Goal: Task Accomplishment & Management: Use online tool/utility

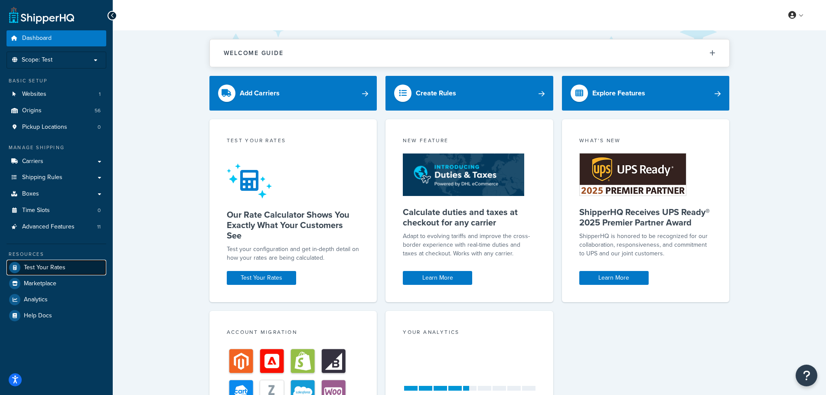
click at [47, 267] on span "Test Your Rates" at bounding box center [45, 267] width 42 height 7
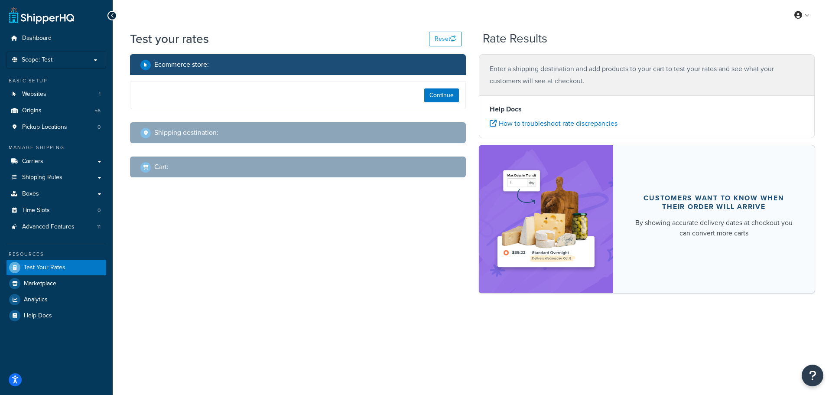
select select "TX"
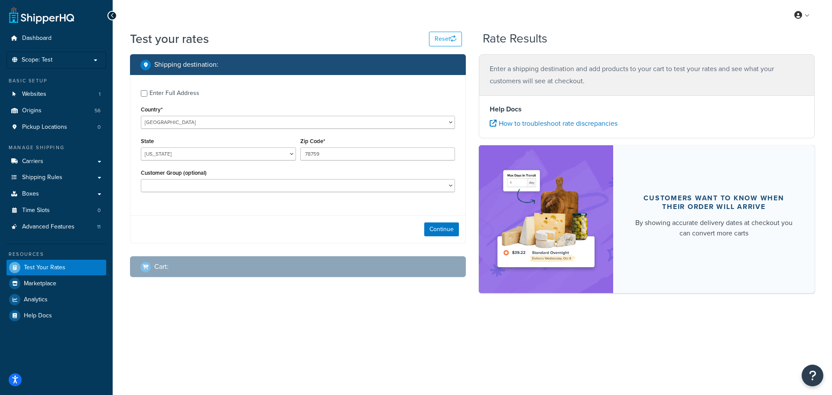
click at [171, 94] on div "Enter Full Address" at bounding box center [175, 93] width 50 height 12
click at [147, 94] on input "Enter Full Address" at bounding box center [144, 93] width 7 height 7
checkbox input "true"
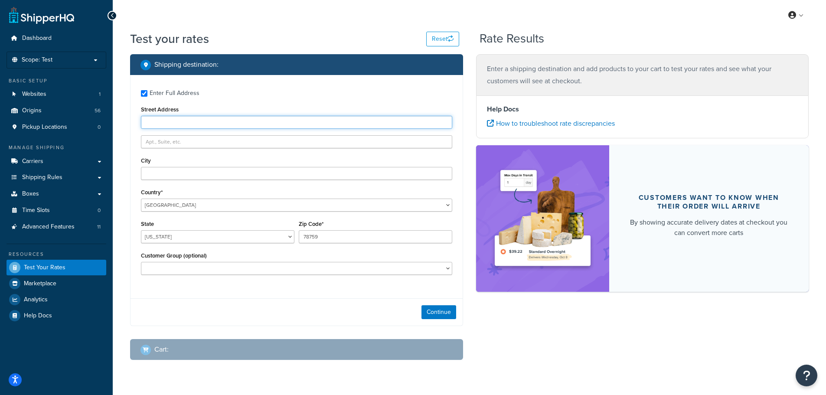
click at [235, 120] on input "Street Address" at bounding box center [296, 122] width 311 height 13
type input "24 Humboldt Avenue"
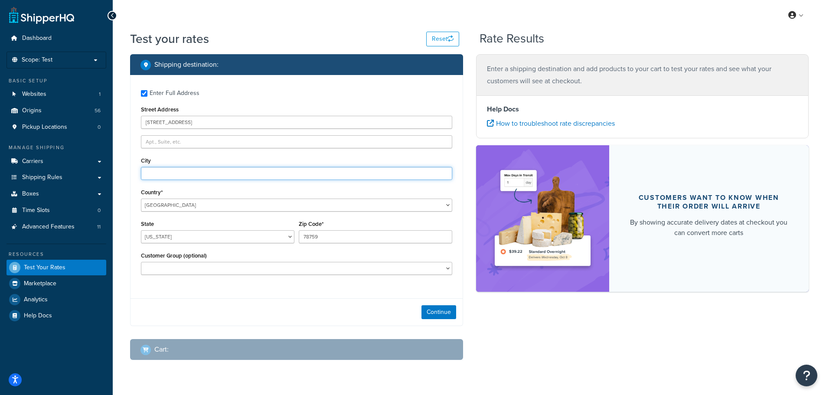
type input "Winnipeg"
select select "CA"
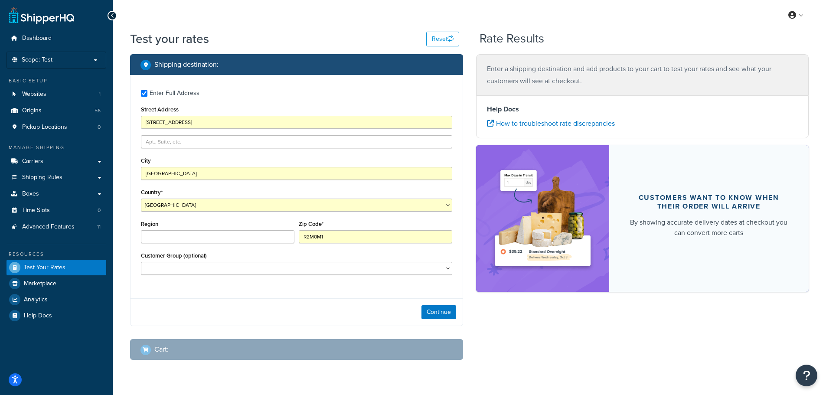
type input "78759"
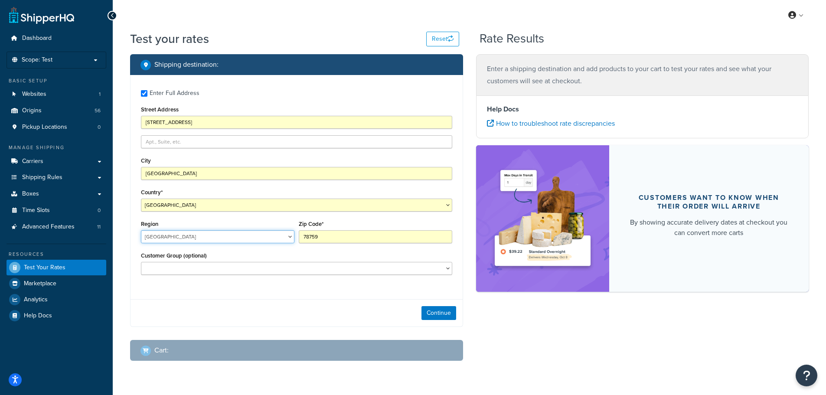
click at [217, 237] on select "Alberta British Columbia Manitoba New Brunswick Newfoundland and Labrador North…" at bounding box center [217, 236] width 153 height 13
type input "R2M0M1"
select select "MB"
click at [141, 231] on select "Alberta British Columbia Manitoba New Brunswick Newfoundland and Labrador North…" at bounding box center [217, 236] width 153 height 13
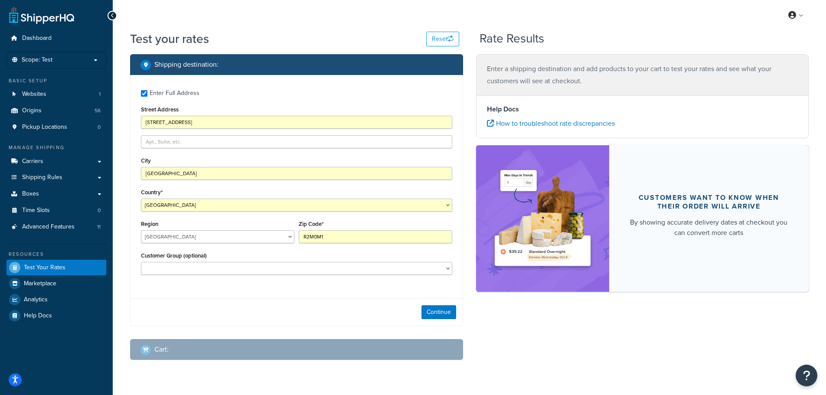
click at [381, 253] on div "Customer Group (optional) canadapost fedex Logged In Not Logged in pobox purola…" at bounding box center [296, 262] width 311 height 25
click at [441, 316] on button "Continue" at bounding box center [438, 312] width 35 height 14
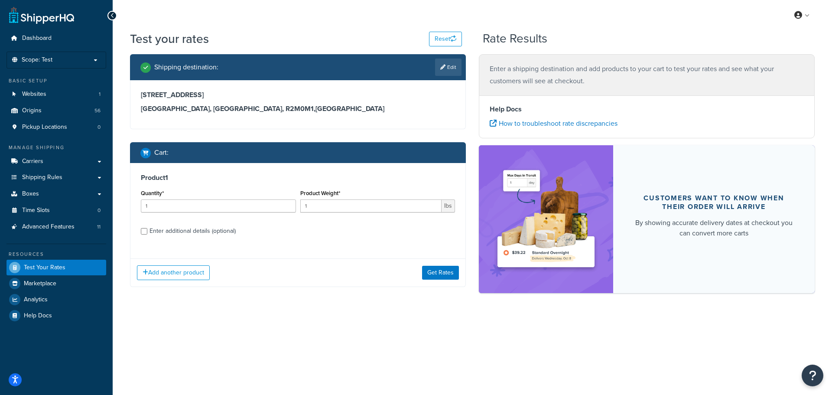
click at [226, 199] on div "Quantity* 1" at bounding box center [218, 199] width 155 height 25
click at [227, 205] on input "1" at bounding box center [218, 205] width 155 height 13
drag, startPoint x: 237, startPoint y: 171, endPoint x: 205, endPoint y: 209, distance: 49.5
click at [238, 171] on div "Product 1 Quantity* 1 Product Weight* 1 lbs Enter additional details (optional)" at bounding box center [297, 207] width 335 height 89
click at [201, 208] on input "1" at bounding box center [218, 205] width 155 height 13
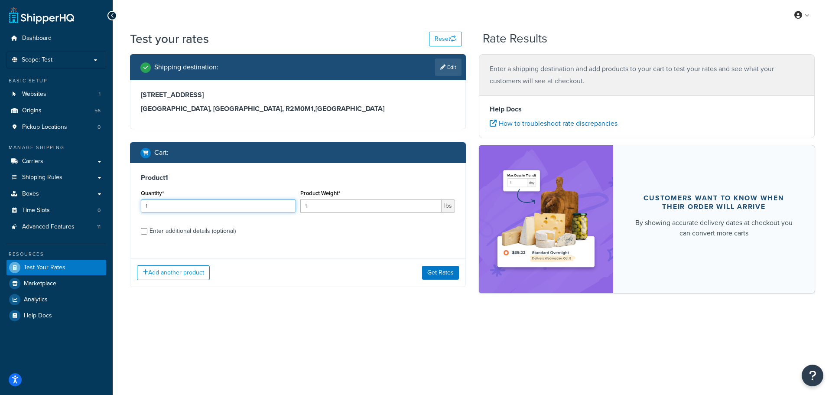
click at [201, 208] on input "1" at bounding box center [218, 205] width 155 height 13
drag, startPoint x: 200, startPoint y: 207, endPoint x: 149, endPoint y: 201, distance: 51.1
click at [149, 201] on input "1" at bounding box center [218, 205] width 155 height 13
click at [139, 201] on div "Quantity* 1" at bounding box center [219, 203] width 160 height 32
click at [183, 209] on input "1" at bounding box center [218, 205] width 155 height 13
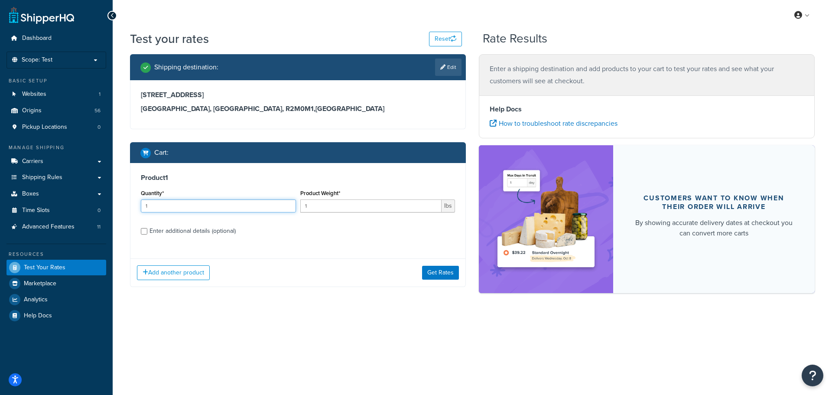
click at [183, 209] on input "1" at bounding box center [218, 205] width 155 height 13
type input "5"
click at [347, 203] on input "1" at bounding box center [371, 205] width 142 height 13
drag, startPoint x: 340, startPoint y: 206, endPoint x: 267, endPoint y: 197, distance: 73.0
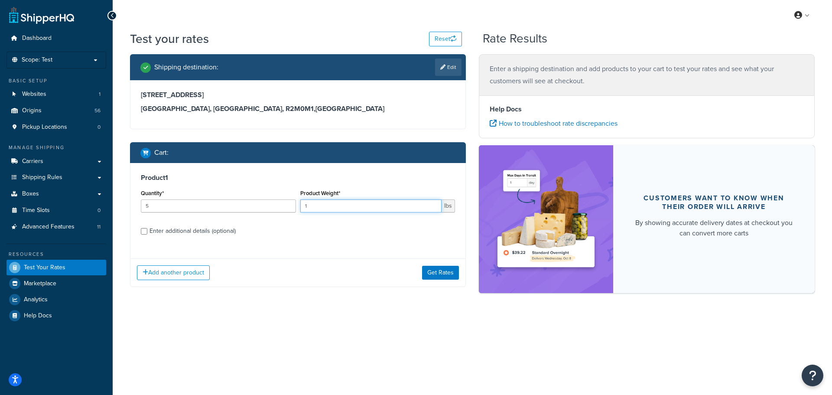
click at [271, 197] on div "Quantity* 5 Product Weight* 1 lbs" at bounding box center [298, 203] width 319 height 32
type input "50"
click at [181, 232] on div "Enter additional details (optional)" at bounding box center [193, 231] width 86 height 12
click at [147, 232] on input "Enter additional details (optional)" at bounding box center [144, 231] width 7 height 7
checkbox input "true"
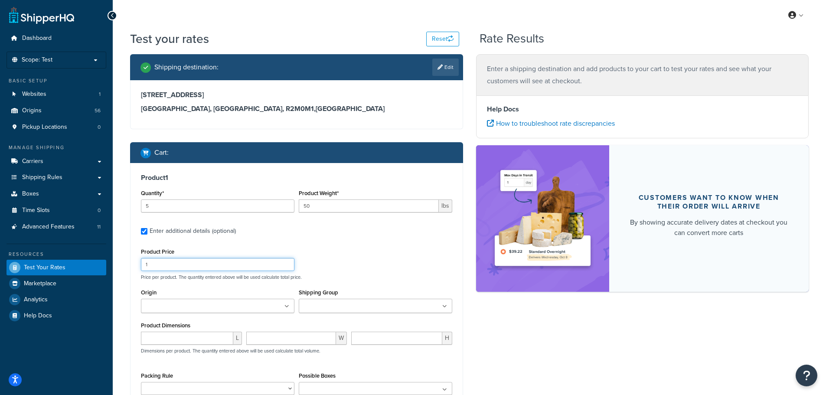
drag, startPoint x: 194, startPoint y: 267, endPoint x: 51, endPoint y: 245, distance: 144.6
click at [51, 245] on div "Dashboard Scope: Test Basic Setup Websites 1 Origins 56 Pickup Locations 0 Mana…" at bounding box center [413, 267] width 826 height 535
type input "200"
click at [381, 262] on div "Product Price 200 Price per product. The quantity entered above will be used ca…" at bounding box center [297, 263] width 316 height 34
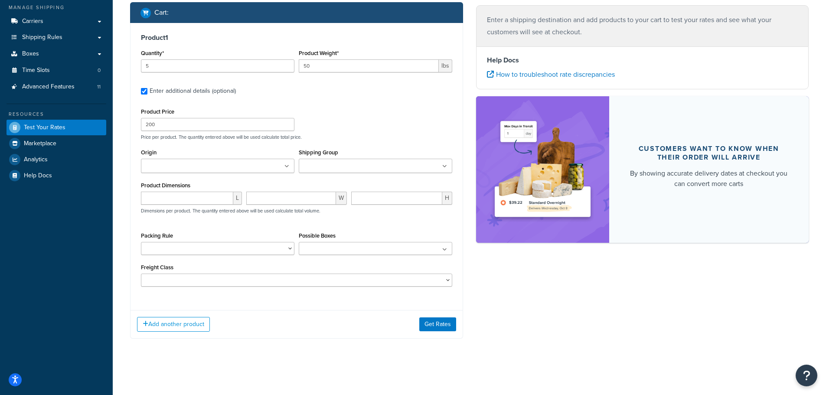
scroll to position [141, 0]
click at [435, 321] on button "Get Rates" at bounding box center [437, 324] width 37 height 14
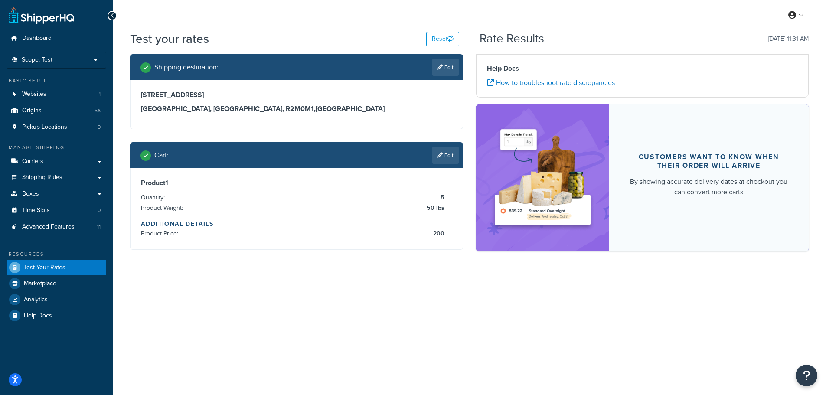
scroll to position [0, 0]
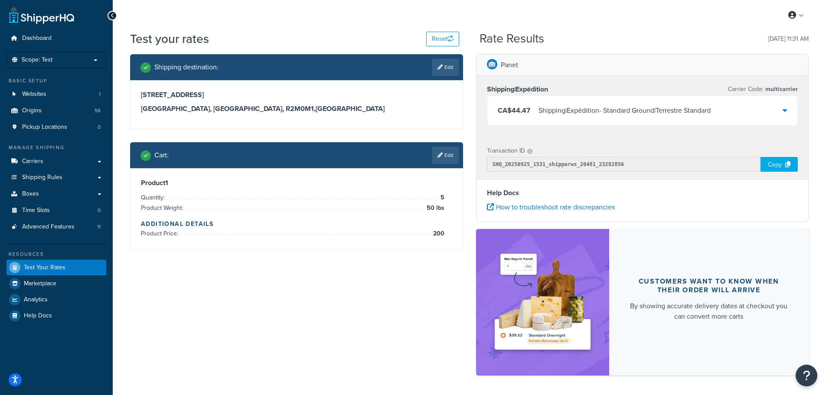
click at [651, 112] on div "Shipping|Expédition - Standard Ground|Terrestre Standard" at bounding box center [624, 110] width 172 height 12
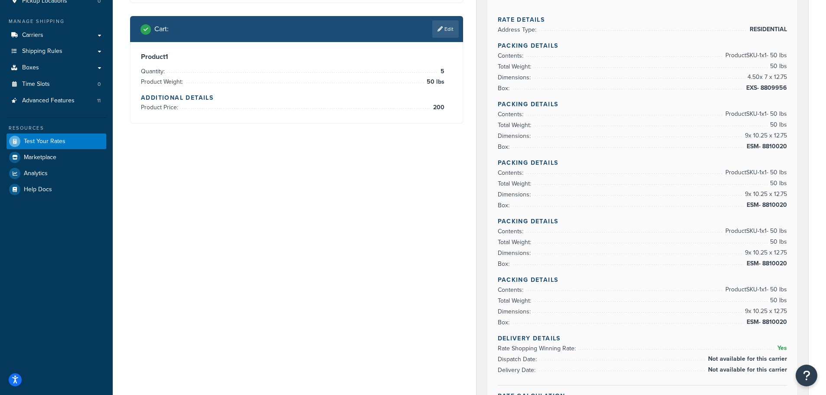
scroll to position [87, 0]
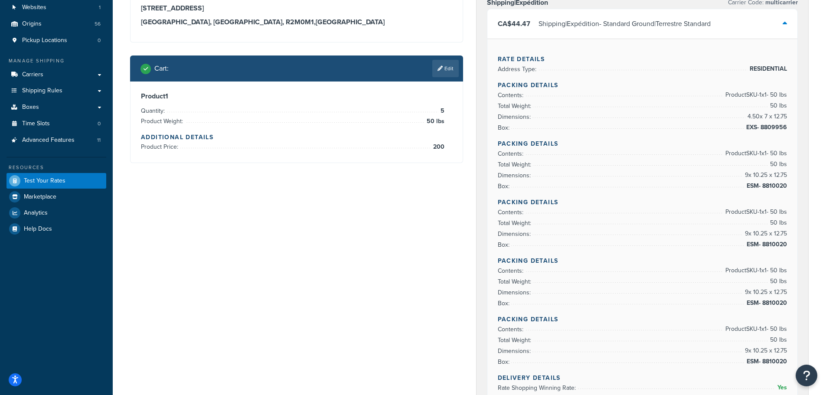
click at [301, 246] on div "Shipping destination : Edit 24 Humboldt Avenue Winnipeg, Manitoba, R2M0M1 , Can…" at bounding box center [469, 343] width 691 height 752
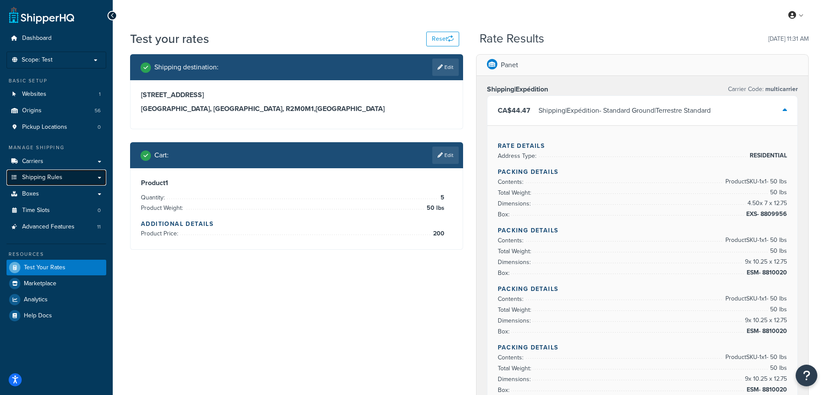
click at [52, 174] on span "Shipping Rules" at bounding box center [42, 177] width 40 height 7
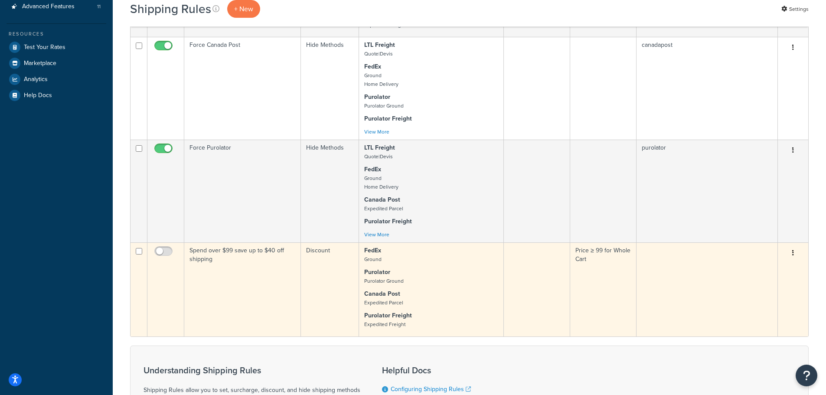
scroll to position [347, 0]
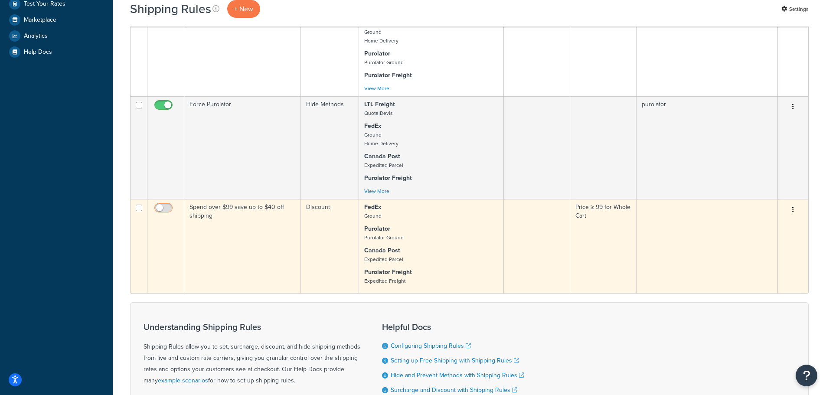
click at [157, 207] on input "checkbox" at bounding box center [165, 210] width 24 height 11
checkbox input "true"
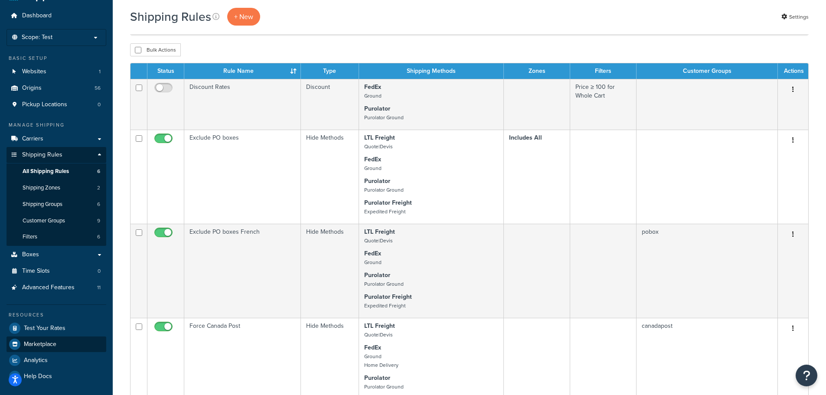
scroll to position [43, 0]
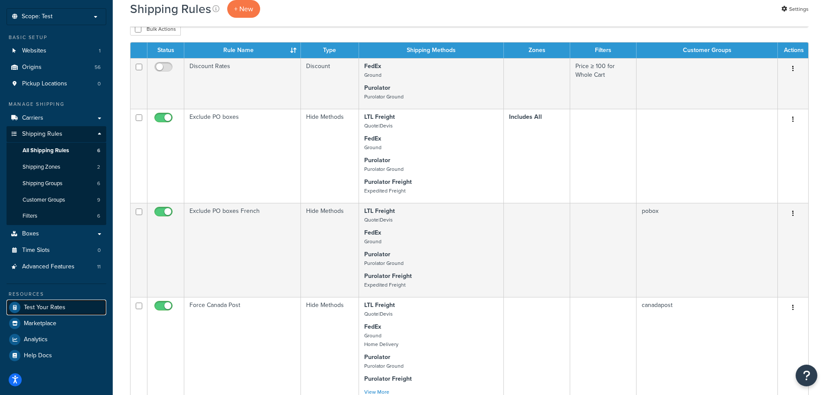
click at [49, 307] on span "Test Your Rates" at bounding box center [45, 307] width 42 height 7
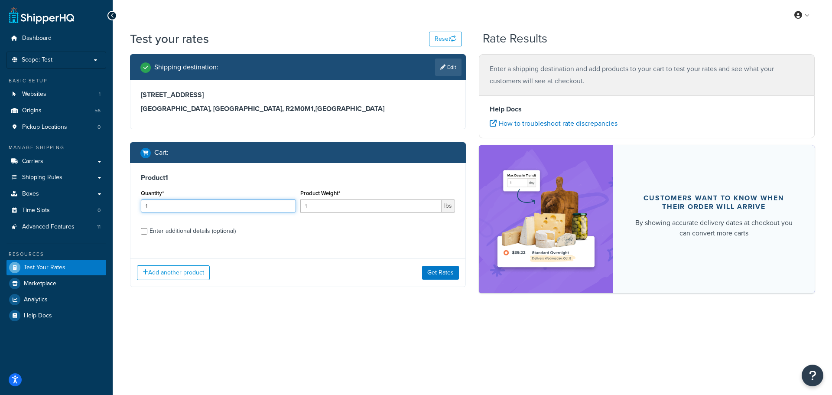
click at [176, 205] on input "1" at bounding box center [218, 205] width 155 height 13
drag, startPoint x: 174, startPoint y: 205, endPoint x: 108, endPoint y: 202, distance: 66.4
click at [108, 202] on div "Dashboard Scope: Test Basic Setup Websites 1 Origins 56 Pickup Locations 0 Mana…" at bounding box center [416, 197] width 832 height 395
type input "5"
drag, startPoint x: 350, startPoint y: 207, endPoint x: 255, endPoint y: 200, distance: 95.6
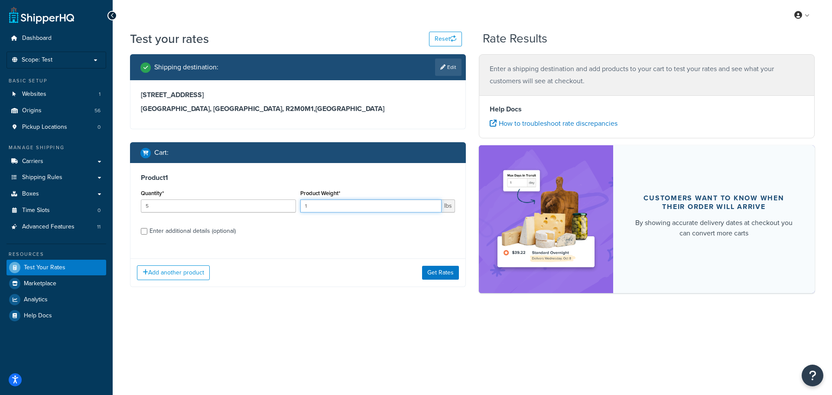
click at [255, 201] on div "Quantity* 5 Product Weight* 1 lbs" at bounding box center [298, 203] width 319 height 32
type input "50"
click at [169, 229] on div "Enter additional details (optional)" at bounding box center [193, 231] width 86 height 12
click at [147, 229] on input "Enter additional details (optional)" at bounding box center [144, 231] width 7 height 7
checkbox input "true"
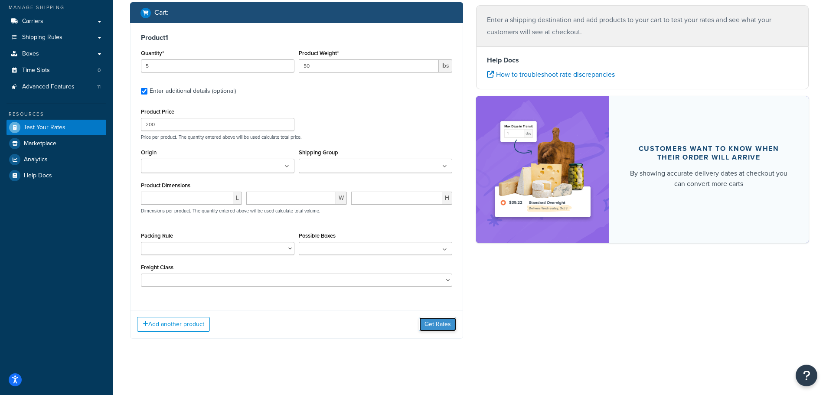
click at [437, 322] on button "Get Rates" at bounding box center [437, 324] width 37 height 14
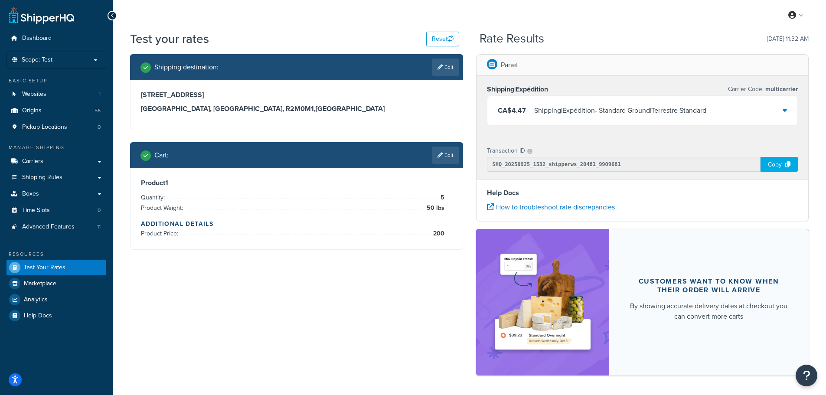
click at [681, 114] on div "Shipping|Expédition - Standard Ground|Terrestre Standard" at bounding box center [620, 110] width 172 height 12
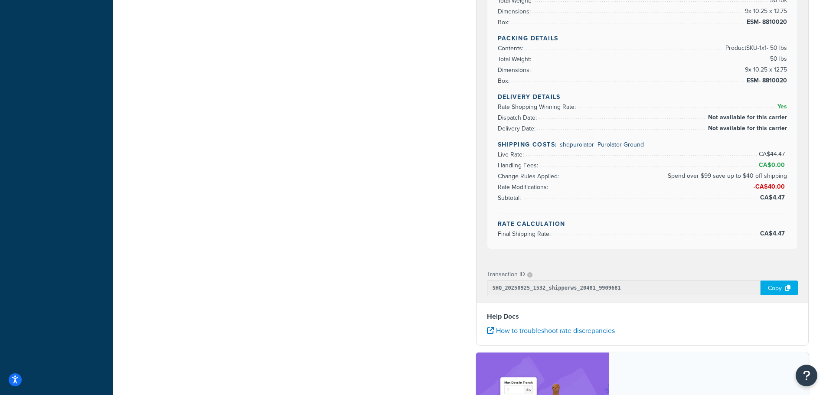
scroll to position [347, 0]
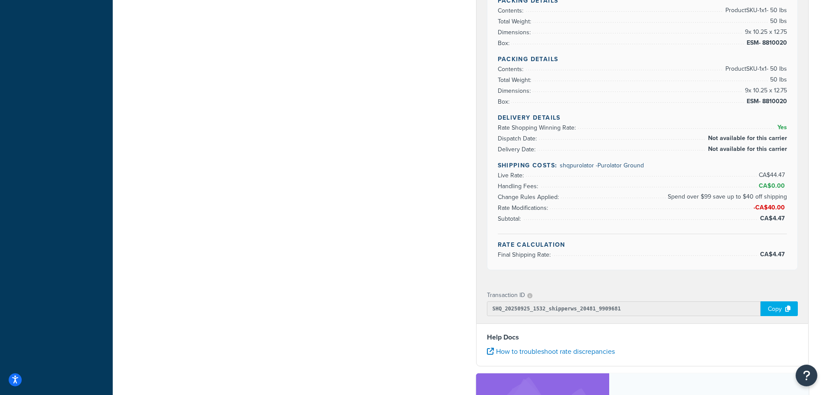
click at [574, 171] on li "Live Rate: CA$44.47" at bounding box center [643, 175] width 290 height 11
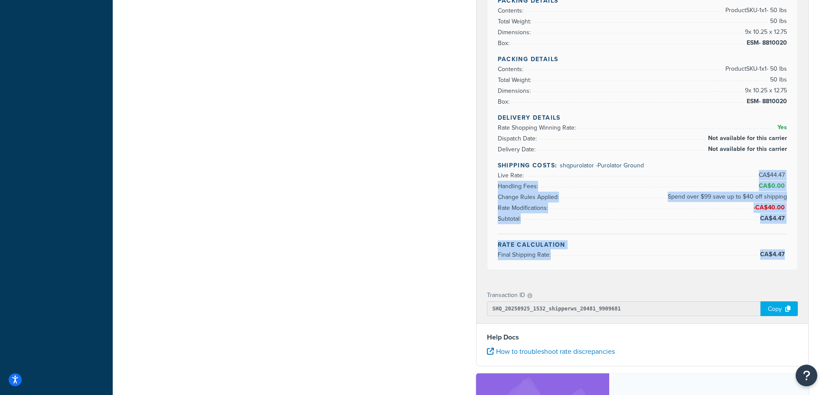
drag, startPoint x: 753, startPoint y: 170, endPoint x: 784, endPoint y: 254, distance: 90.0
click at [785, 260] on div "Rate Details Address Type: RESIDENTIAL Packing Details Contents: Product SKU-1 …" at bounding box center [642, 23] width 310 height 491
click at [758, 212] on span "-CA$40.00" at bounding box center [769, 207] width 35 height 10
click at [609, 189] on li "Handling Fees: CA$0.00" at bounding box center [643, 186] width 290 height 11
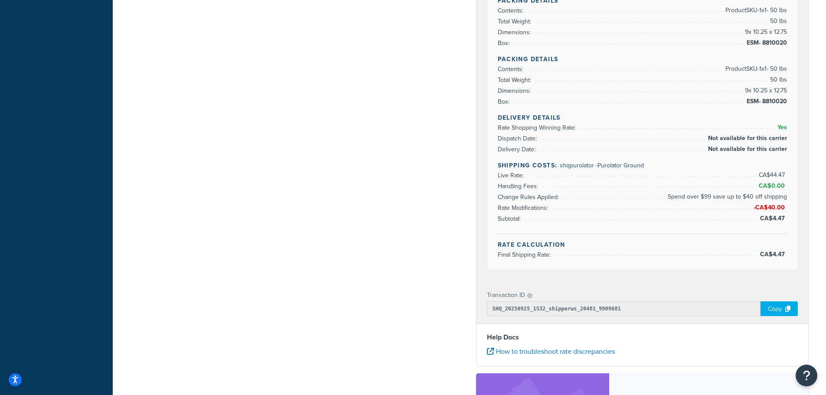
click at [652, 174] on li "Live Rate: CA$44.47" at bounding box center [643, 175] width 290 height 11
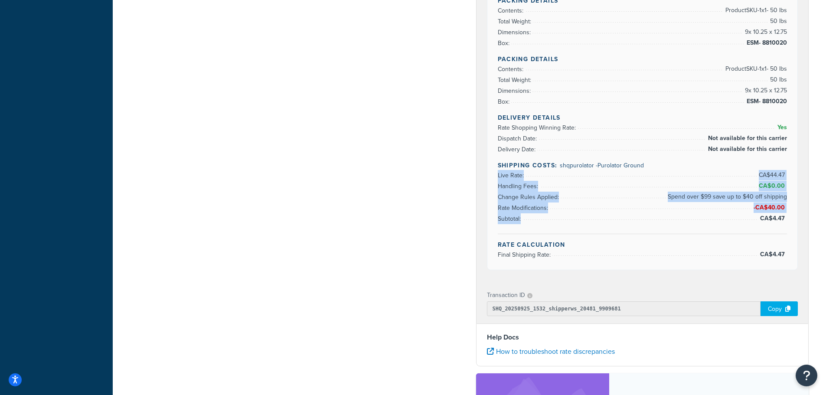
drag, startPoint x: 776, startPoint y: 205, endPoint x: 722, endPoint y: 177, distance: 61.3
click at [722, 177] on div "Rate Details Address Type: RESIDENTIAL Packing Details Contents: Product SKU-1 …" at bounding box center [642, 23] width 310 height 491
click at [721, 176] on li "Live Rate: CA$44.47" at bounding box center [643, 175] width 290 height 11
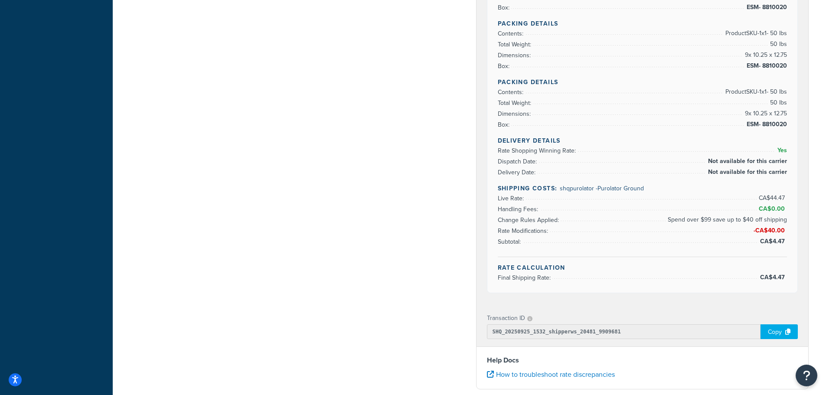
scroll to position [303, 0]
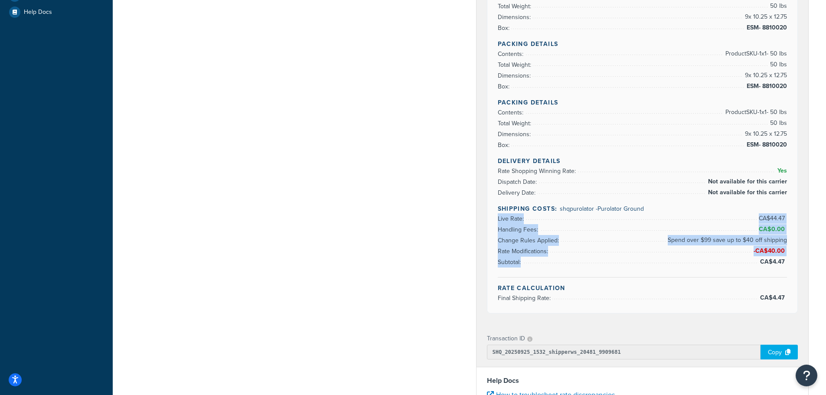
drag, startPoint x: 762, startPoint y: 230, endPoint x: 791, endPoint y: 274, distance: 52.5
click at [791, 274] on div "Rate Details Address Type: RESIDENTIAL Packing Details Contents: Product SKU-1 …" at bounding box center [642, 67] width 310 height 491
click at [772, 220] on span "CA$44.47" at bounding box center [773, 218] width 28 height 9
drag, startPoint x: 498, startPoint y: 244, endPoint x: 786, endPoint y: 241, distance: 287.4
click at [786, 241] on li "Change Rules Applied: Spend over $99 save up to $40 off shipping" at bounding box center [643, 240] width 290 height 11
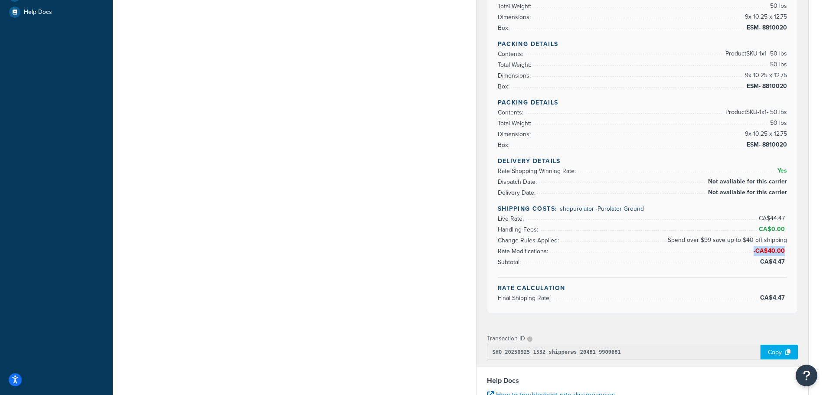
drag, startPoint x: 753, startPoint y: 253, endPoint x: 785, endPoint y: 252, distance: 32.1
click at [785, 253] on span "-CA$40.00" at bounding box center [769, 251] width 35 height 10
click at [764, 269] on div "Delivery Details Rate Shopping Winning Rate: Yes Dispatch Date: Not available f…" at bounding box center [643, 216] width 290 height 121
drag, startPoint x: 757, startPoint y: 263, endPoint x: 785, endPoint y: 262, distance: 27.3
click at [785, 262] on li "Subtotal: CA$4.47" at bounding box center [643, 262] width 290 height 11
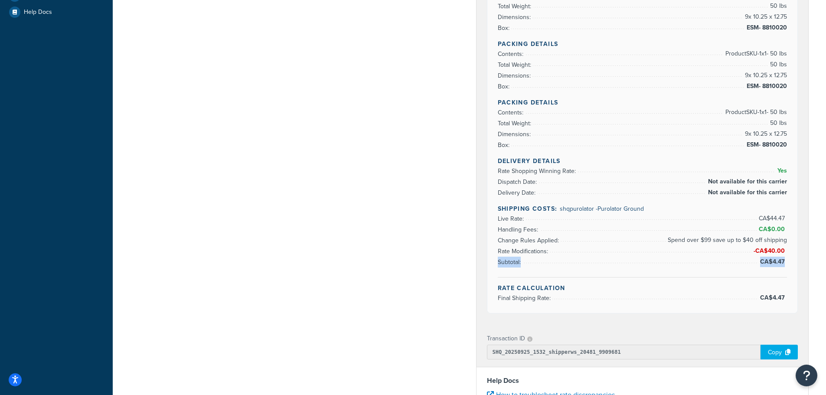
click at [785, 262] on span "CA$4.47" at bounding box center [773, 261] width 27 height 9
drag, startPoint x: 759, startPoint y: 249, endPoint x: 784, endPoint y: 248, distance: 25.2
click at [784, 248] on span "-CA$40.00" at bounding box center [769, 250] width 33 height 9
drag, startPoint x: 758, startPoint y: 298, endPoint x: 763, endPoint y: 290, distance: 9.4
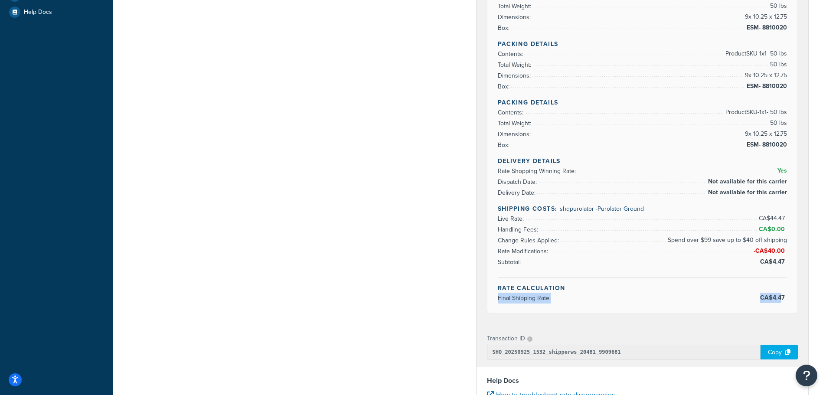
click at [781, 297] on li "Final Shipping Rate: CA$4.47" at bounding box center [643, 298] width 290 height 11
click at [762, 290] on h4 "Rate Calculation" at bounding box center [643, 287] width 290 height 9
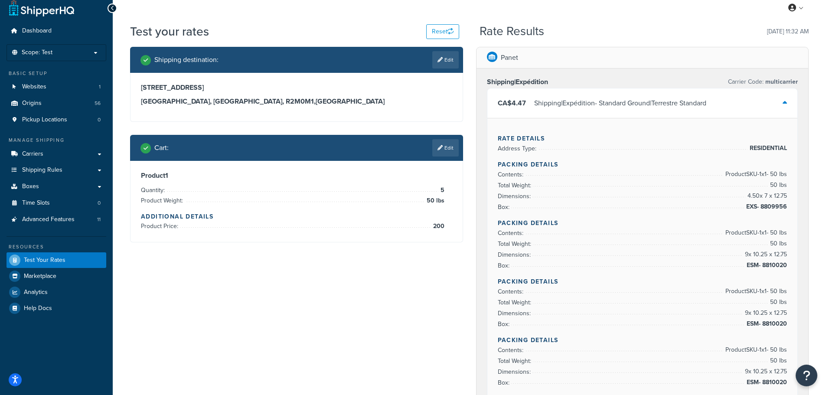
scroll to position [0, 0]
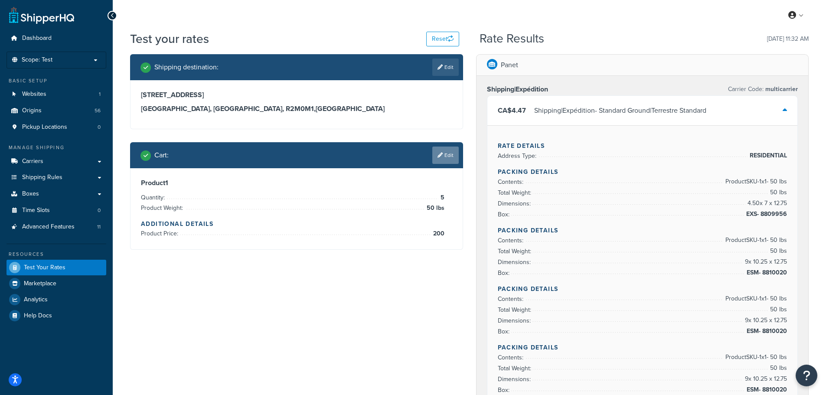
click at [450, 158] on link "Edit" at bounding box center [445, 155] width 26 height 17
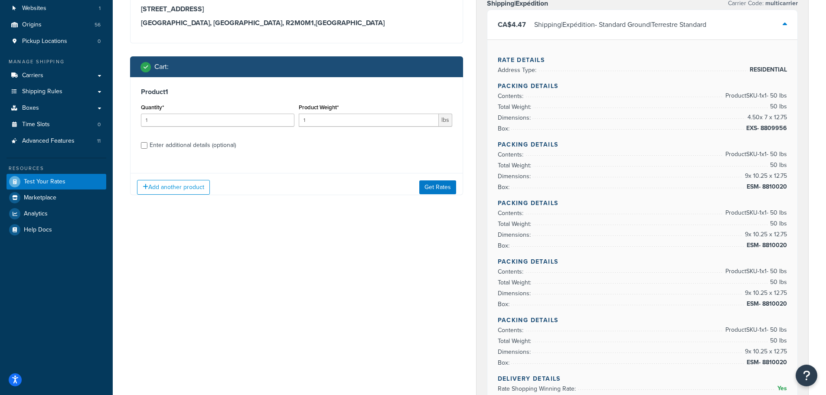
scroll to position [87, 0]
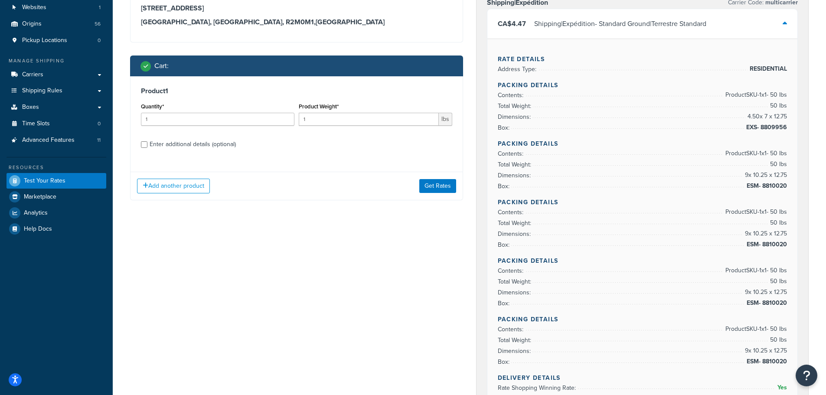
click at [192, 145] on div "Enter additional details (optional)" at bounding box center [193, 144] width 86 height 12
click at [147, 145] on input "Enter additional details (optional)" at bounding box center [144, 144] width 7 height 7
checkbox input "true"
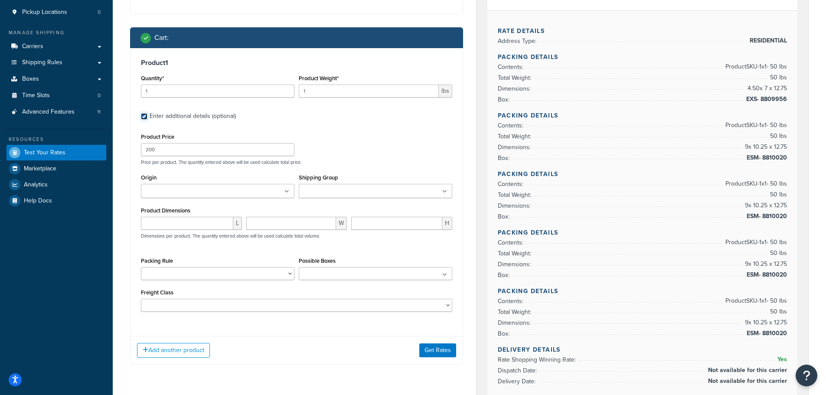
scroll to position [130, 0]
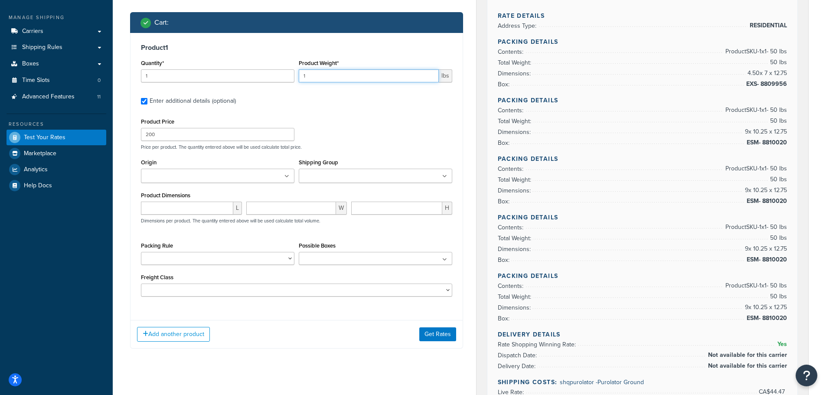
click at [332, 79] on input "1" at bounding box center [369, 75] width 140 height 13
drag, startPoint x: 332, startPoint y: 79, endPoint x: 306, endPoint y: 76, distance: 26.2
click at [306, 76] on input "1" at bounding box center [369, 75] width 140 height 13
type input "5"
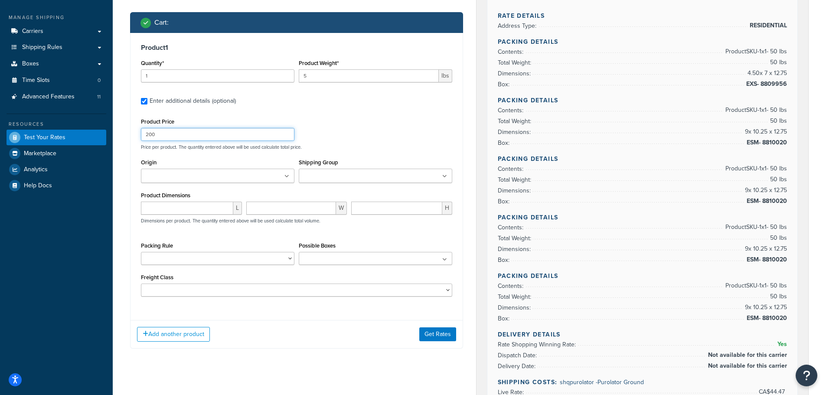
click at [184, 135] on input "200" at bounding box center [217, 134] width 153 height 13
drag, startPoint x: 184, startPoint y: 135, endPoint x: 90, endPoint y: 134, distance: 94.1
click at [90, 135] on div "Dashboard Scope: Test Basic Setup Websites 1 Origins 56 Pickup Locations 0 Mana…" at bounding box center [413, 329] width 826 height 919
type input "400"
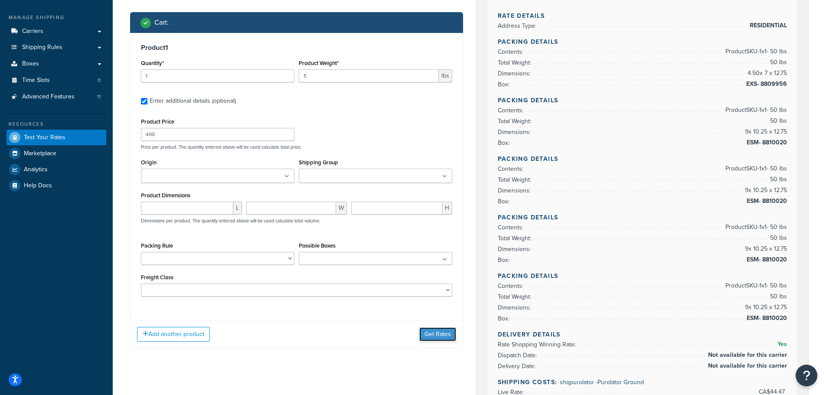
click at [438, 333] on button "Get Rates" at bounding box center [437, 334] width 37 height 14
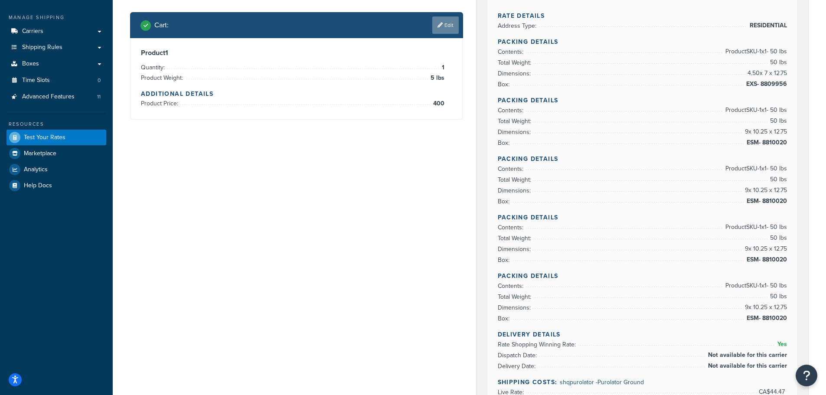
scroll to position [0, 0]
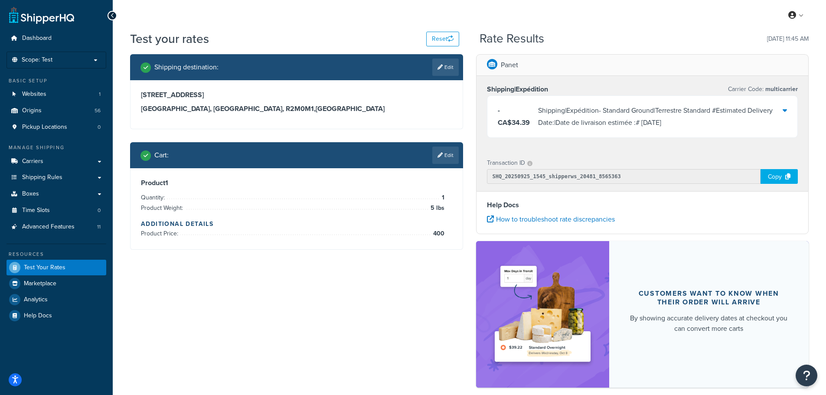
drag, startPoint x: 414, startPoint y: 295, endPoint x: 502, endPoint y: 201, distance: 128.5
click at [414, 295] on div "Shipping destination : Edit 24 Humboldt Avenue Winnipeg, Manitoba, R2M0M1 , Can…" at bounding box center [469, 225] width 691 height 342
click at [707, 117] on div "Shipping|Expédition - Standard Ground|Terrestre Standard #Estimated Delivery Da…" at bounding box center [660, 116] width 245 height 24
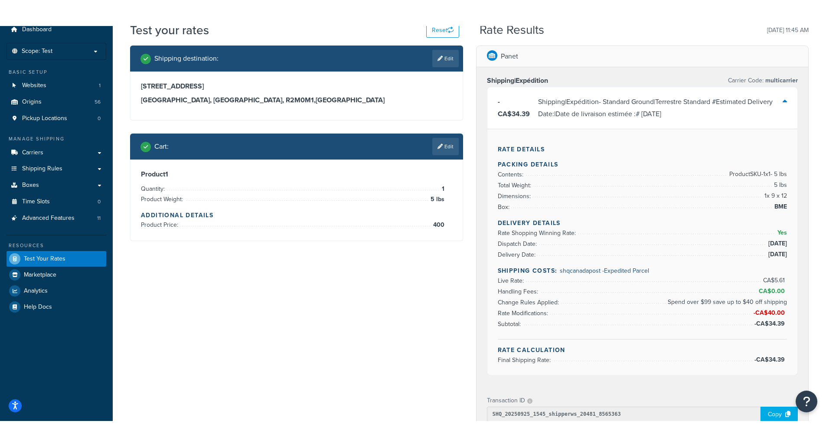
scroll to position [87, 0]
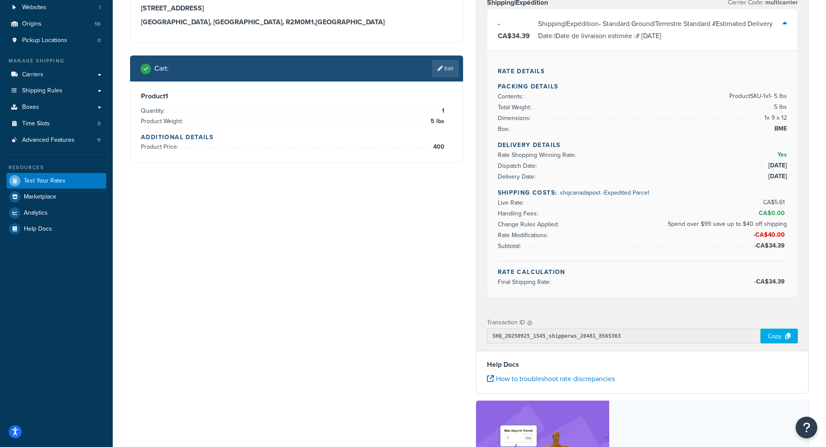
click at [468, 243] on div "Shipping destination : Edit 24 Humboldt Avenue Winnipeg, Manitoba, R2M0M1 , Can…" at bounding box center [469, 261] width 691 height 588
click at [481, 167] on div "Shipping|Expédition Carrier Code: multicarrier -CA$34.39 Shipping|Expédition - …" at bounding box center [642, 149] width 332 height 320
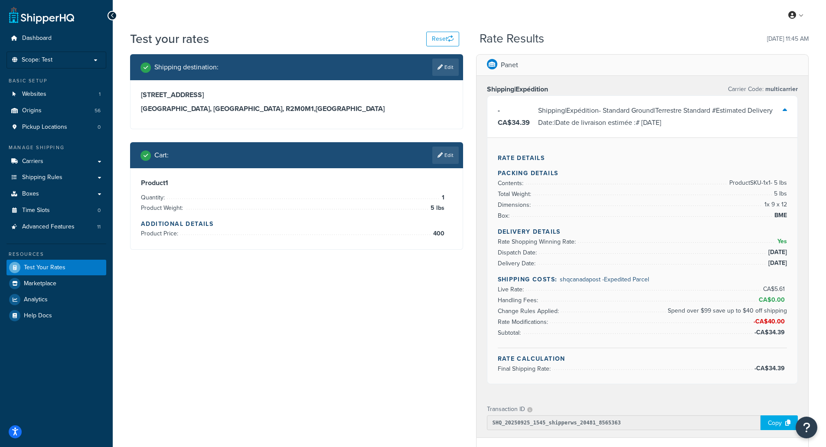
click at [481, 235] on div "Shipping|Expédition Carrier Code: multicarrier -CA$34.39 Shipping|Expédition - …" at bounding box center [642, 236] width 332 height 320
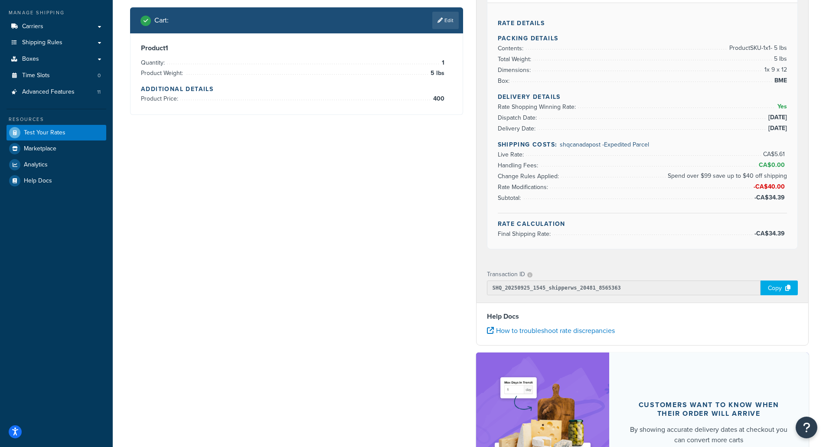
scroll to position [239, 0]
